Goal: Information Seeking & Learning: Learn about a topic

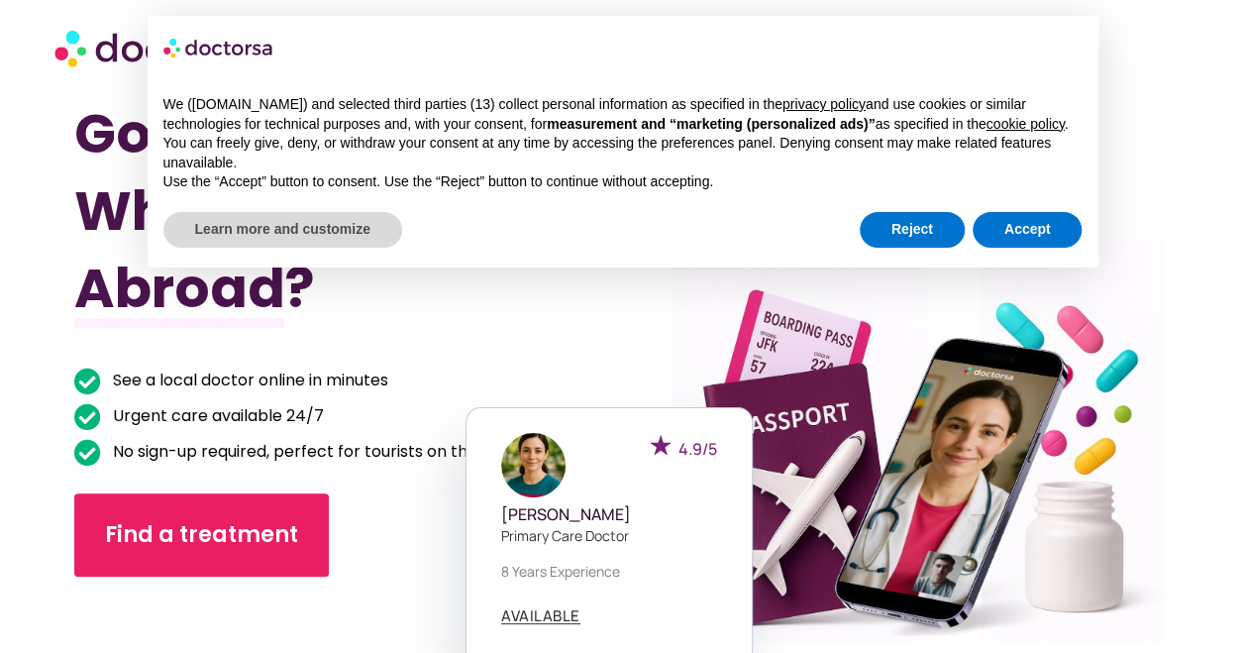
click at [1127, 362] on div at bounding box center [896, 440] width 580 height 732
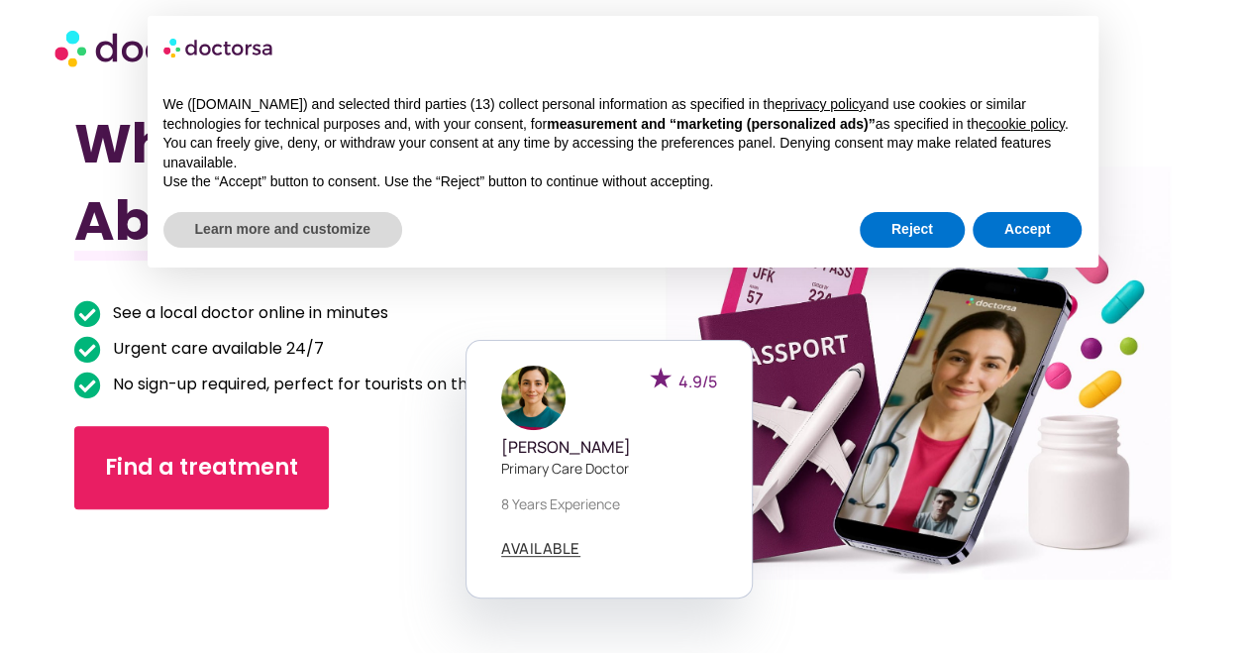
scroll to position [68, 0]
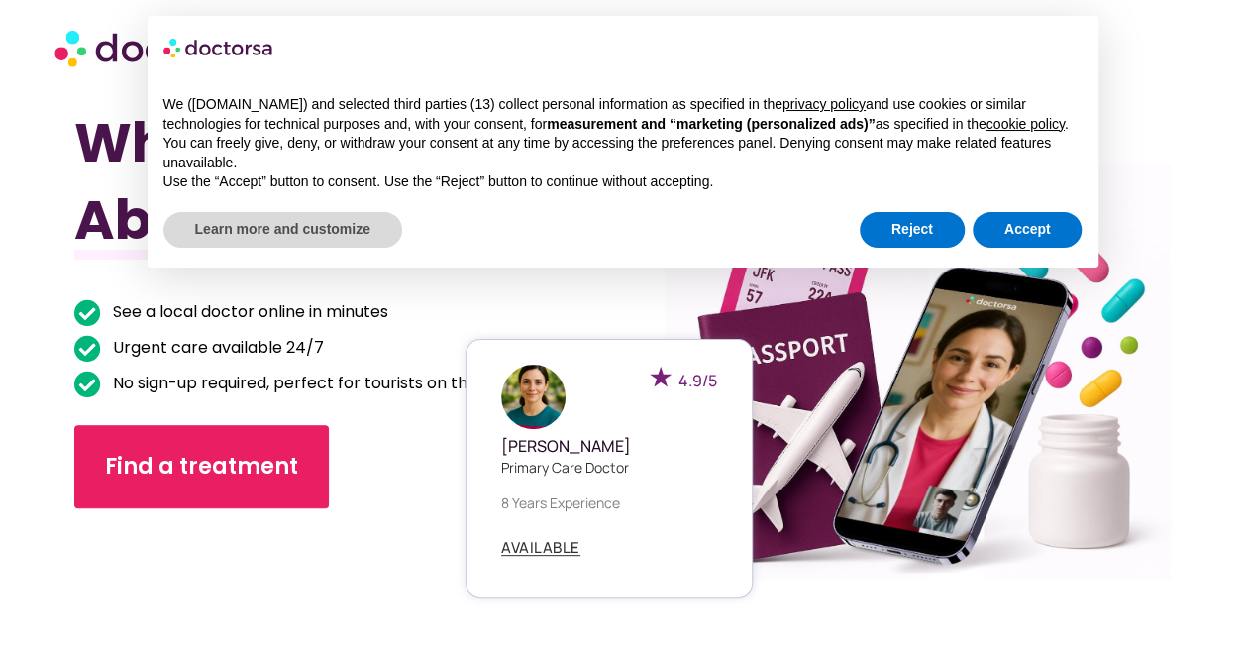
click at [1010, 429] on div "4.9/5 [PERSON_NAME] Primary care doctor 8 years experience AVAILABLE" at bounding box center [896, 469] width 287 height 260
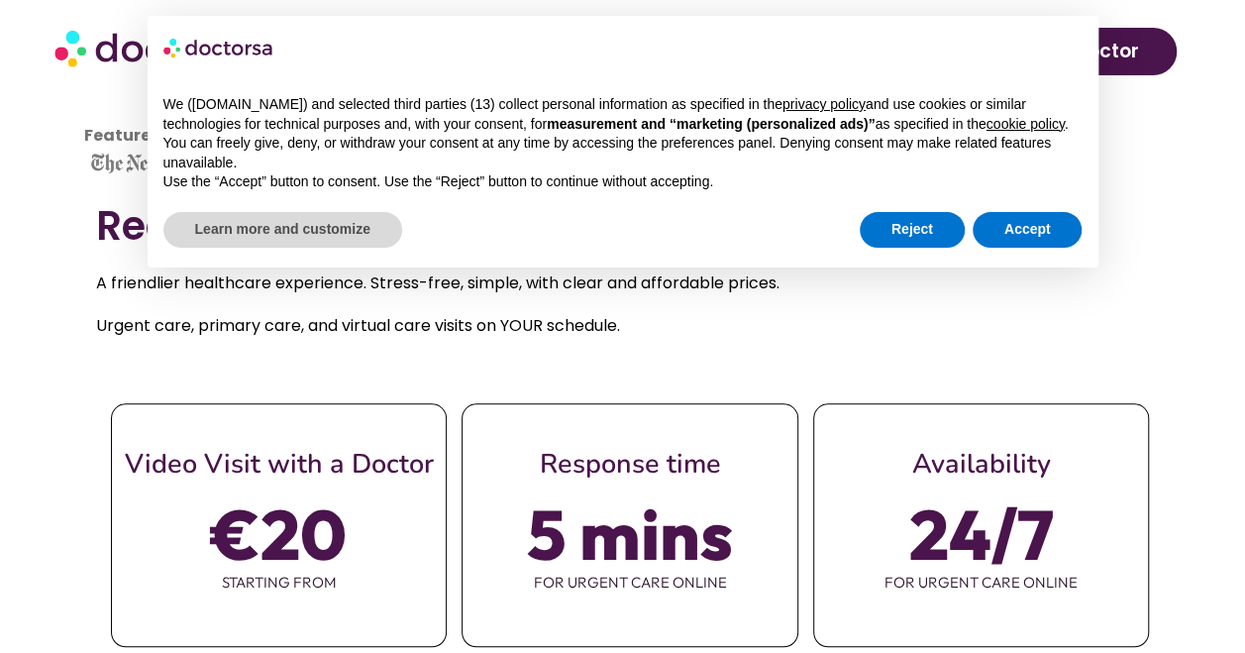
scroll to position [630, 0]
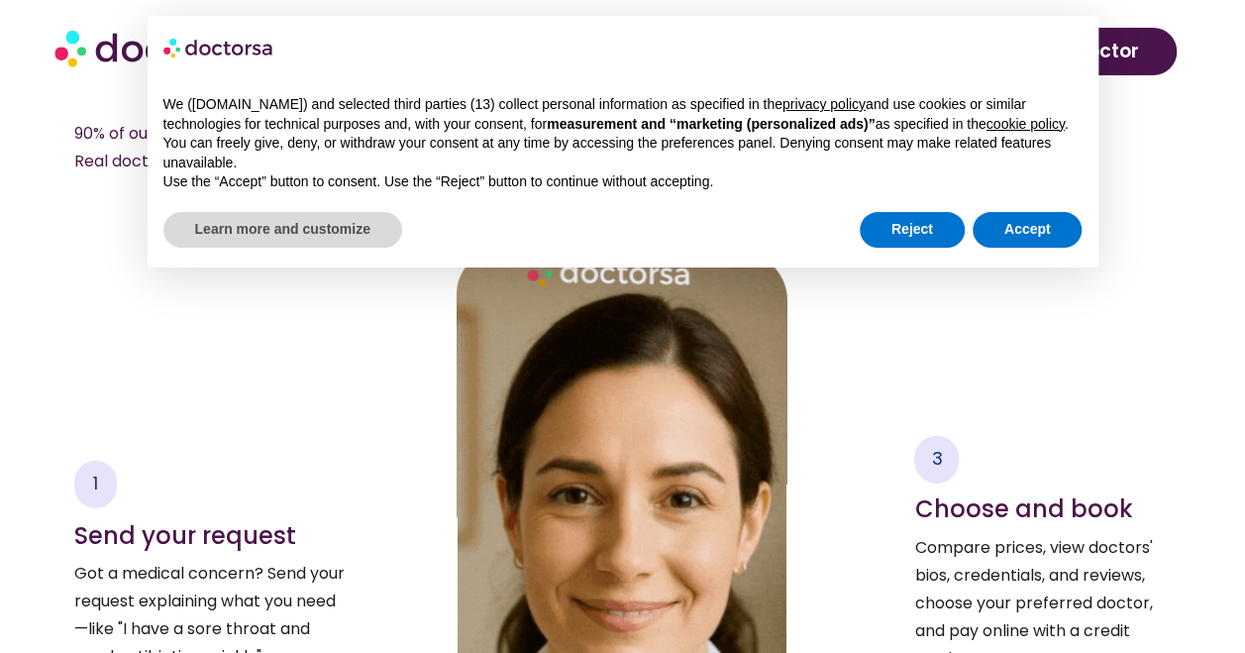
scroll to position [2878, 0]
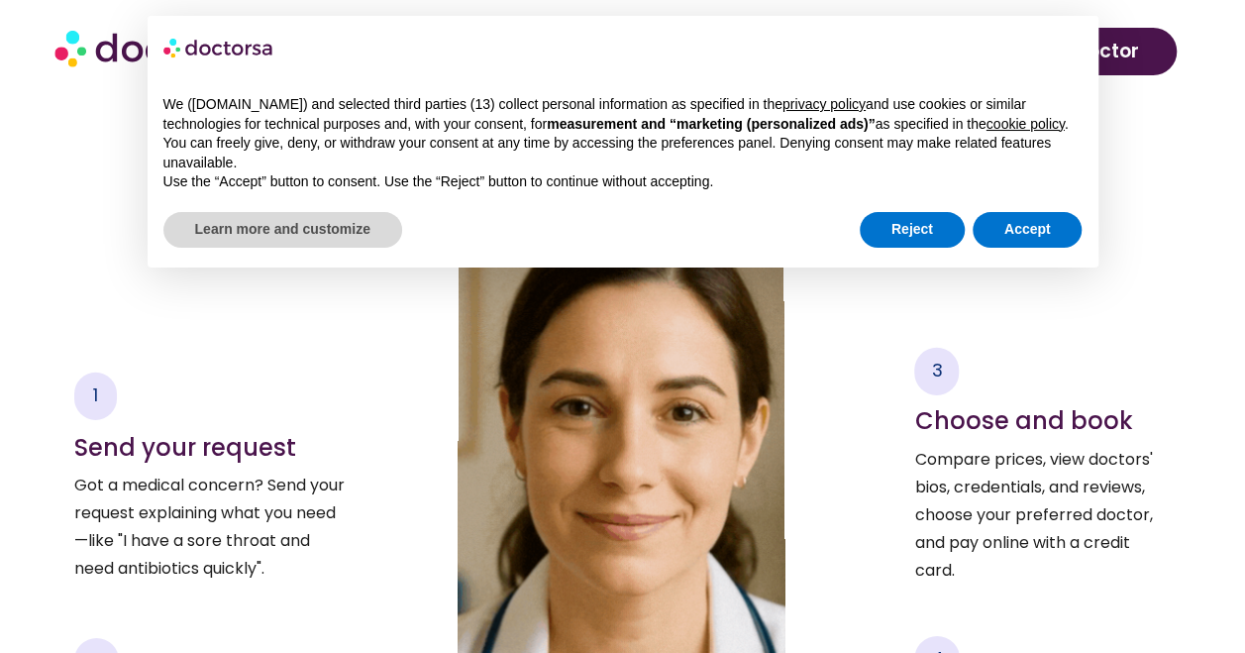
click at [1134, 358] on div "3 Choose and book Compare prices, view doctors' bios, credentials, and reviews,…" at bounding box center [1042, 610] width 256 height 893
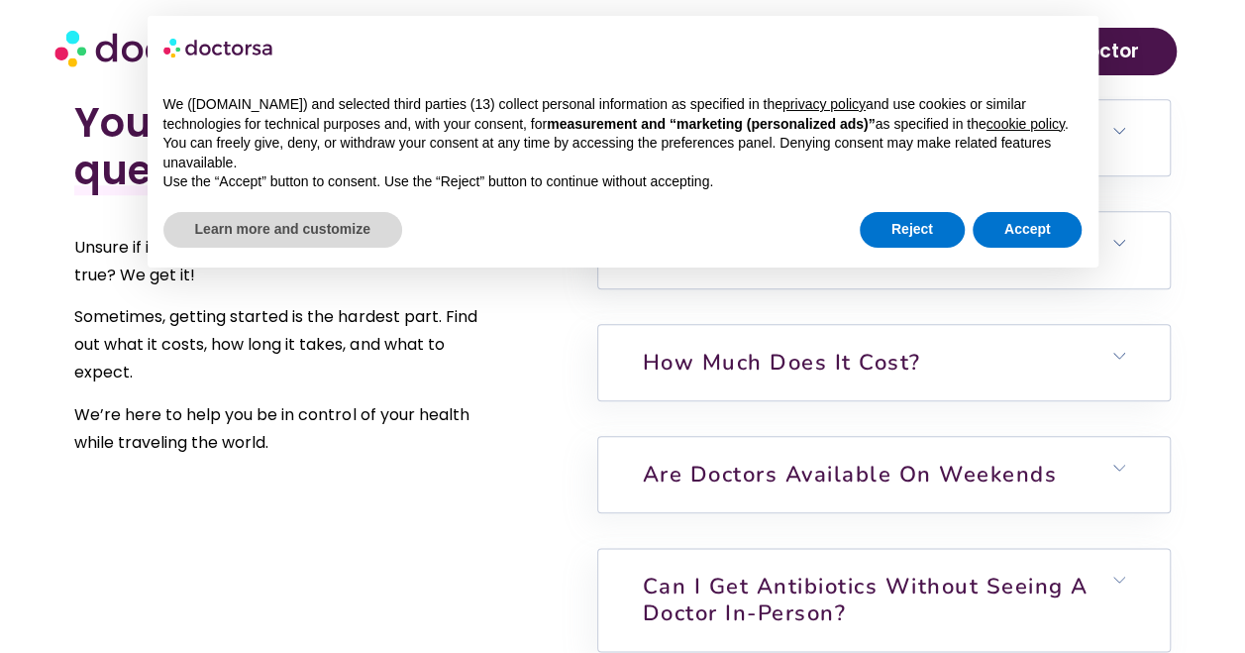
scroll to position [4592, 0]
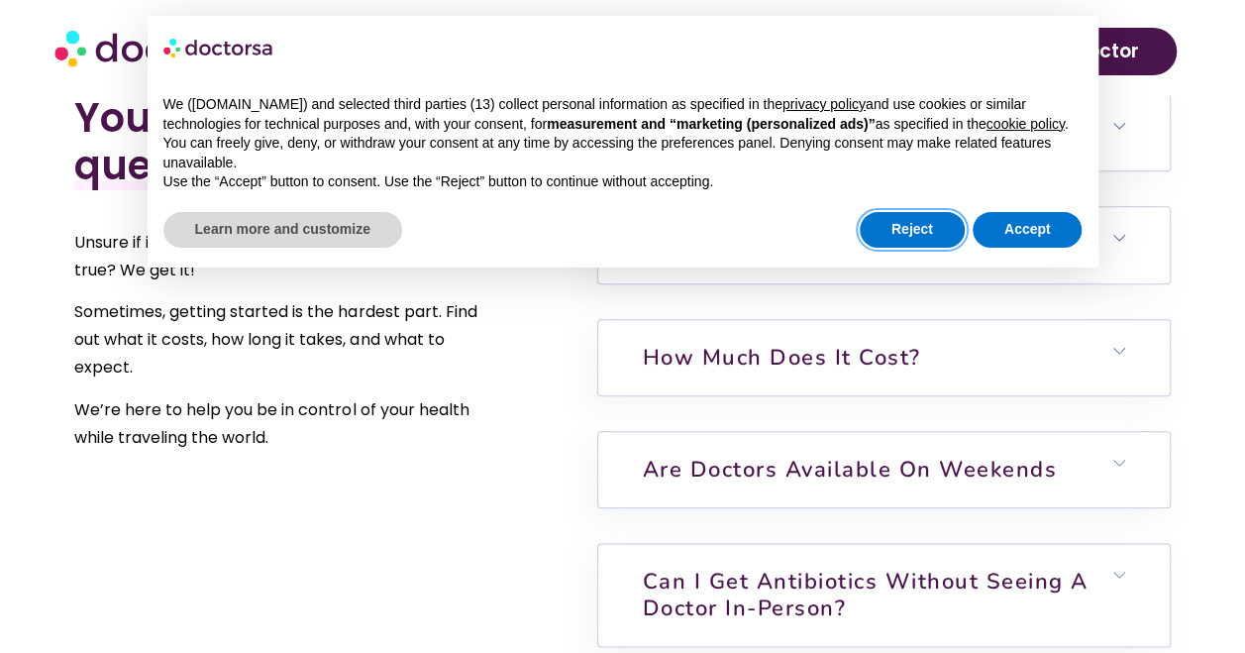
click at [905, 238] on button "Reject" at bounding box center [912, 230] width 105 height 36
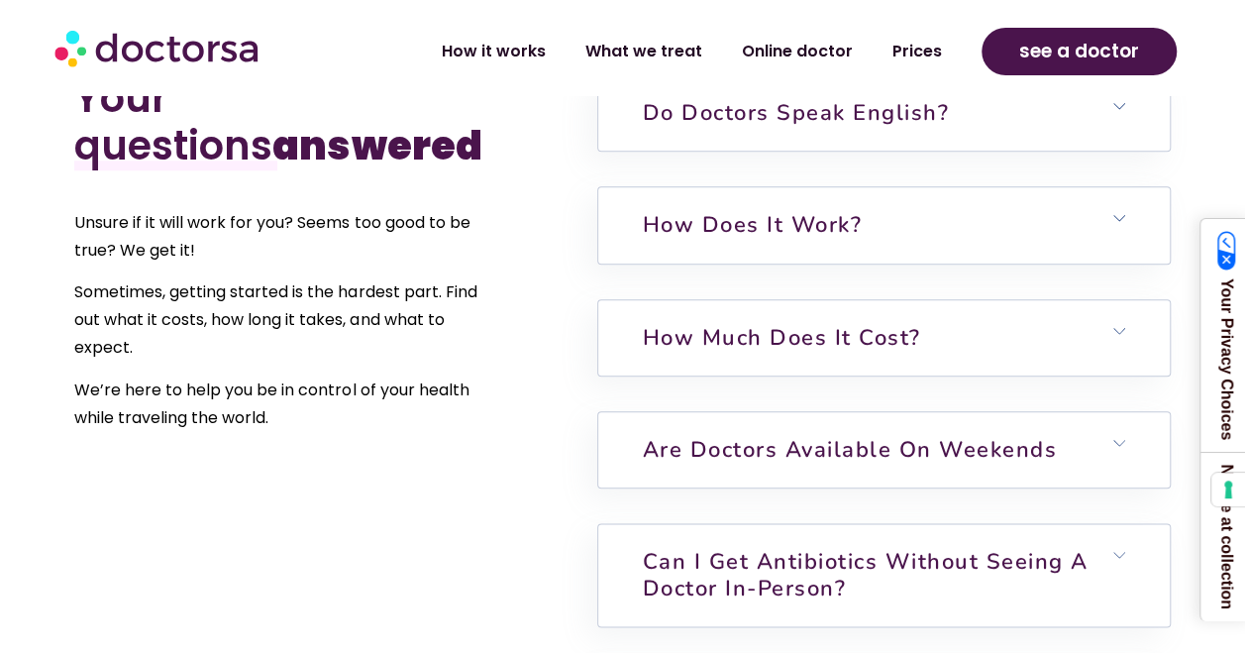
scroll to position [4567, 0]
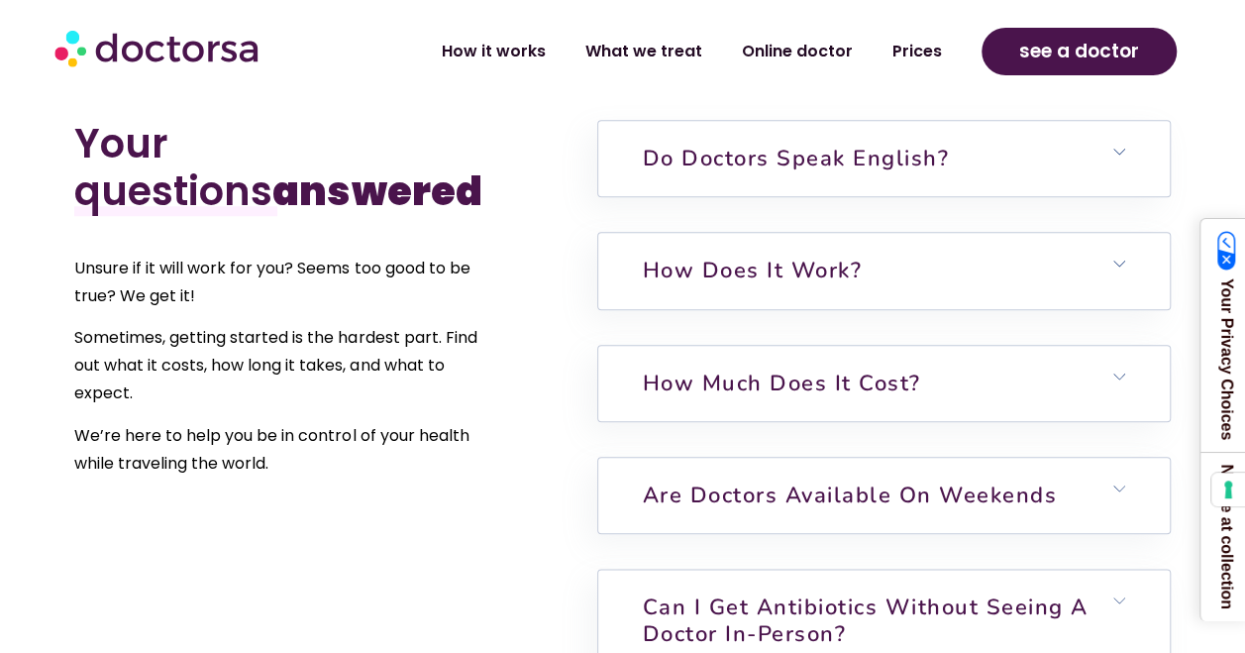
click at [646, 53] on link "What we treat" at bounding box center [644, 44] width 157 height 46
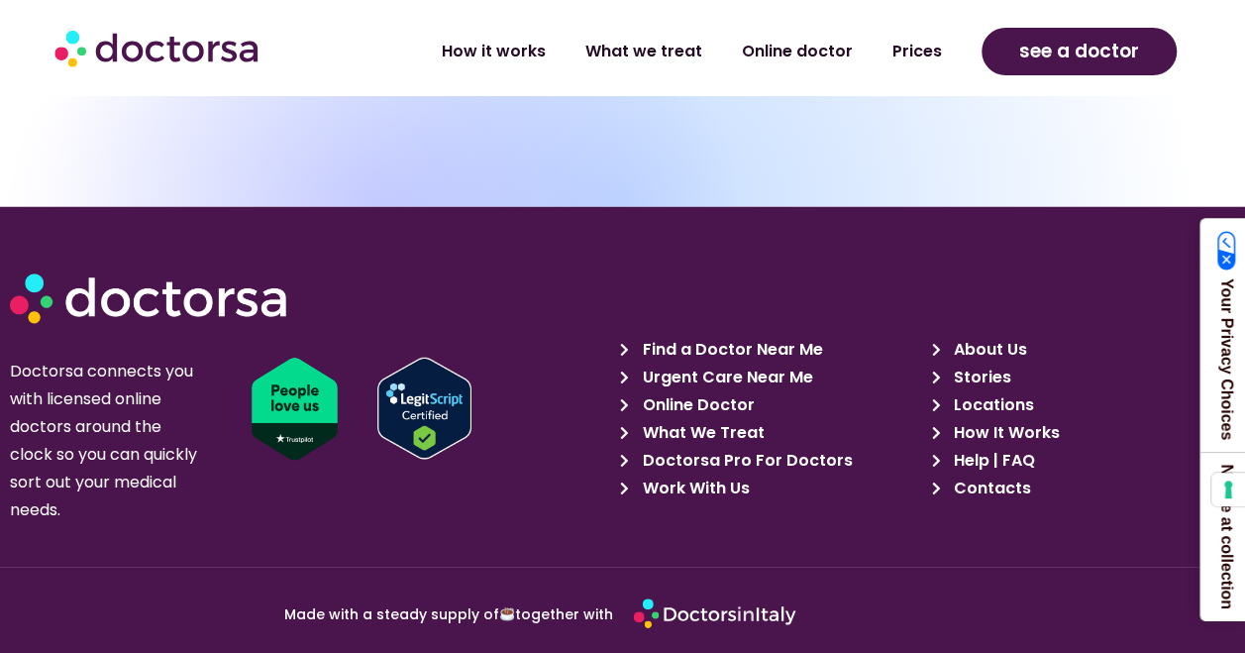
scroll to position [10037, 0]
